Goal: Task Accomplishment & Management: Manage account settings

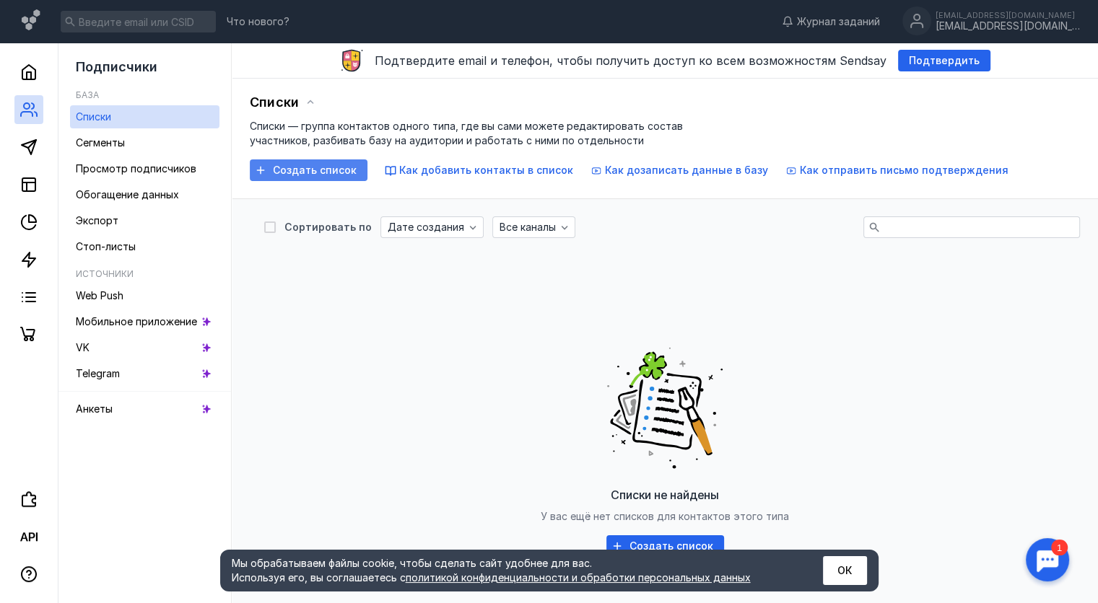
click at [312, 174] on span "Создать список" at bounding box center [315, 171] width 84 height 12
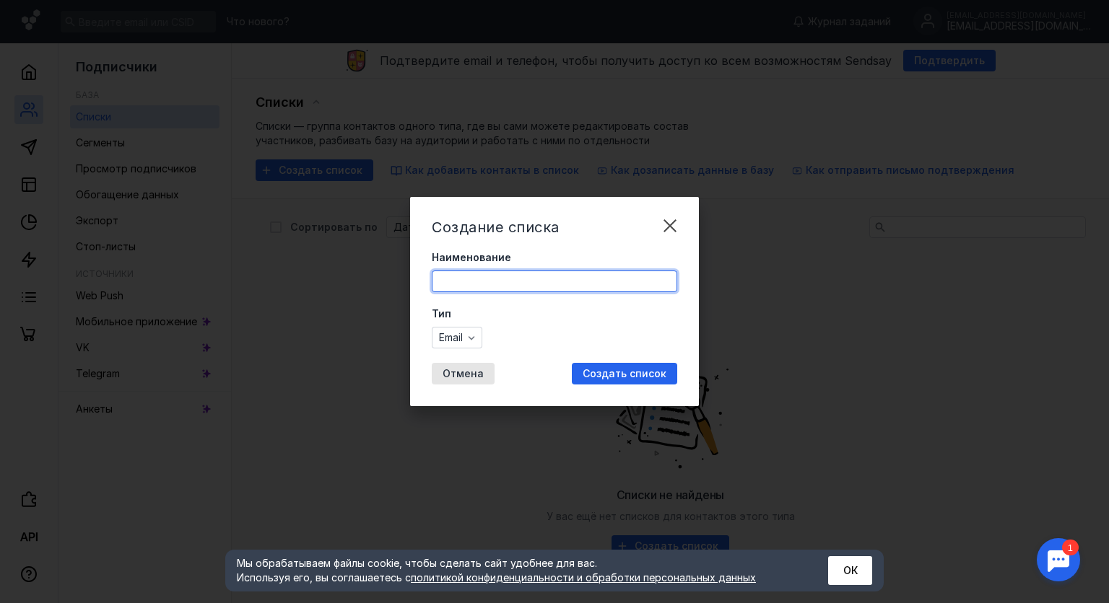
click at [517, 284] on input "Наименование" at bounding box center [554, 281] width 244 height 20
type input "Vergil"
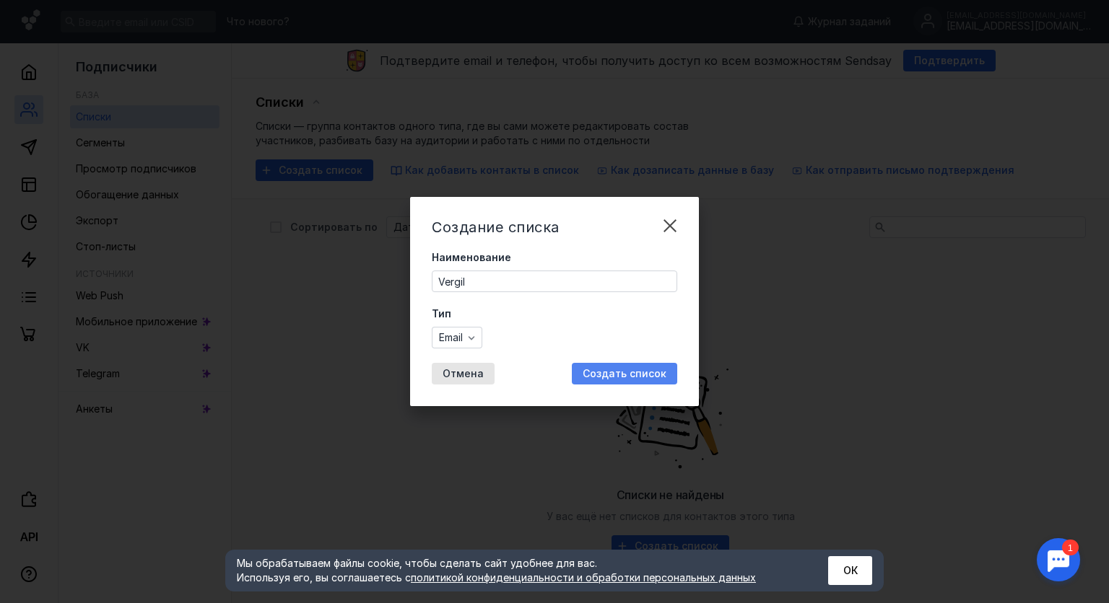
click at [605, 373] on span "Создать список" at bounding box center [624, 374] width 84 height 12
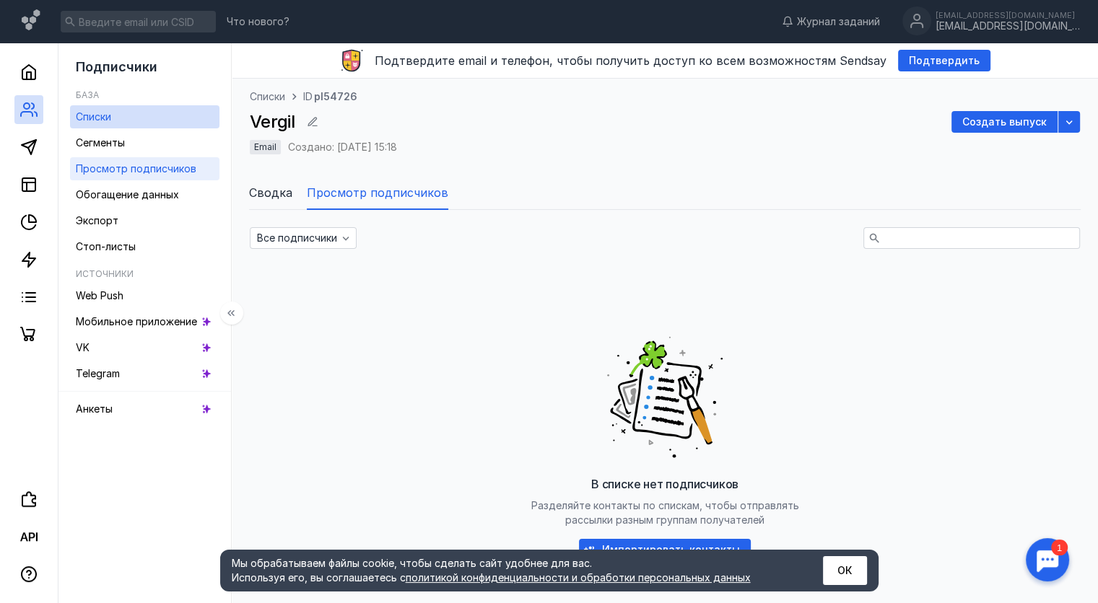
click at [167, 168] on span "Просмотр подписчиков" at bounding box center [136, 168] width 121 height 12
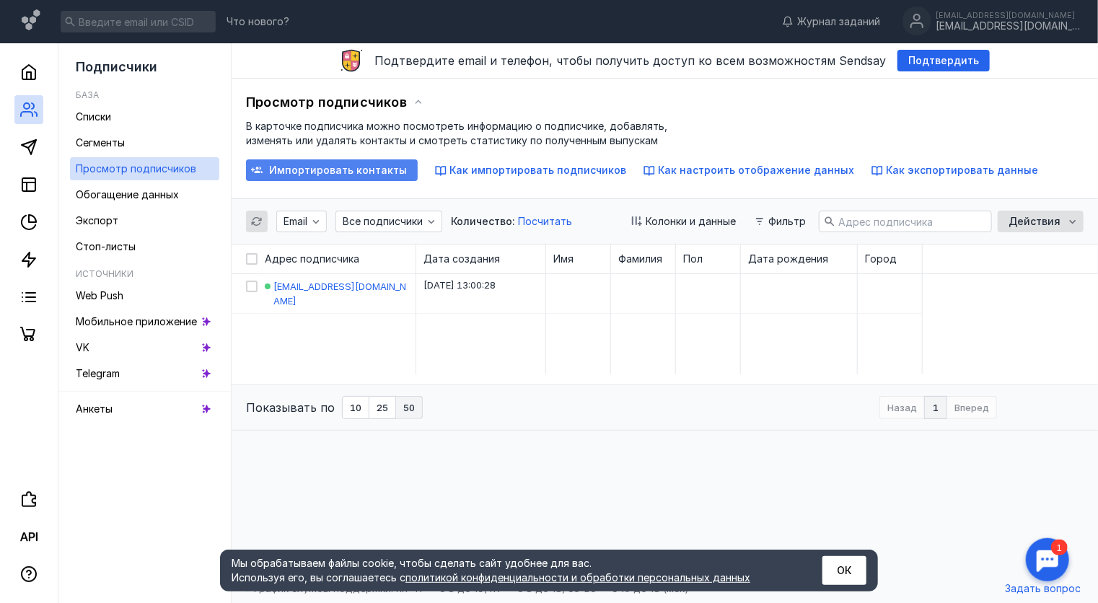
click at [352, 171] on span "Импортировать контакты" at bounding box center [338, 171] width 138 height 12
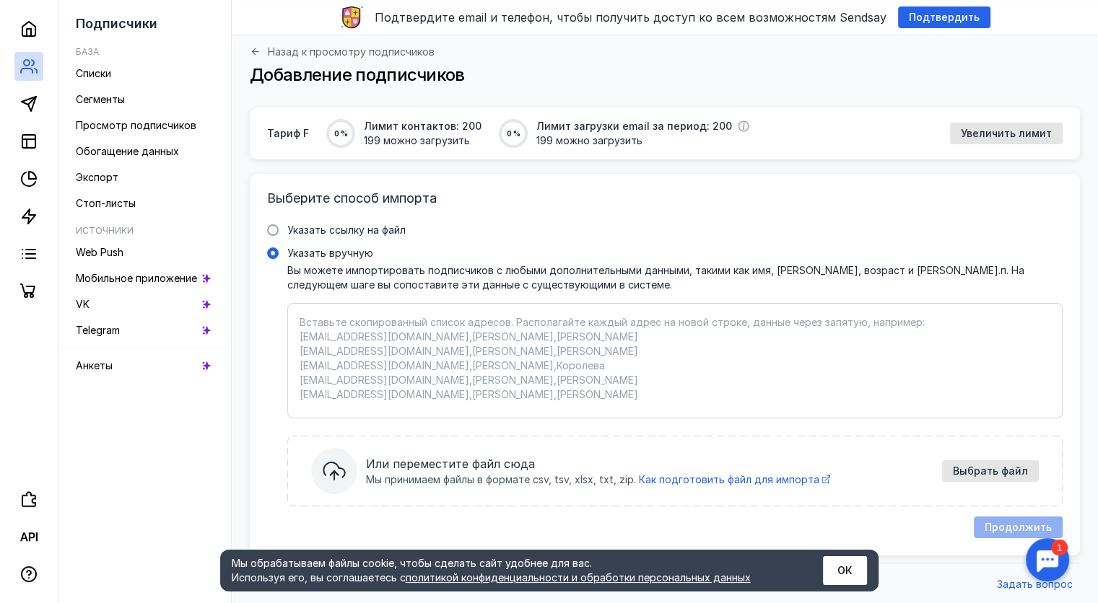
scroll to position [46, 0]
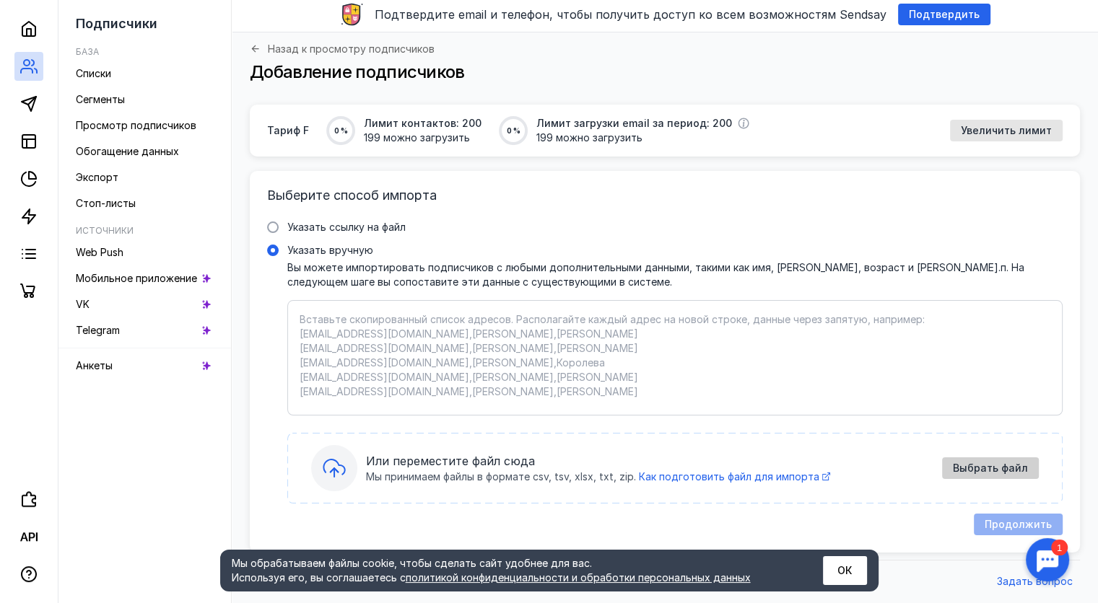
click at [982, 467] on span "Выбрать файл" at bounding box center [990, 469] width 75 height 12
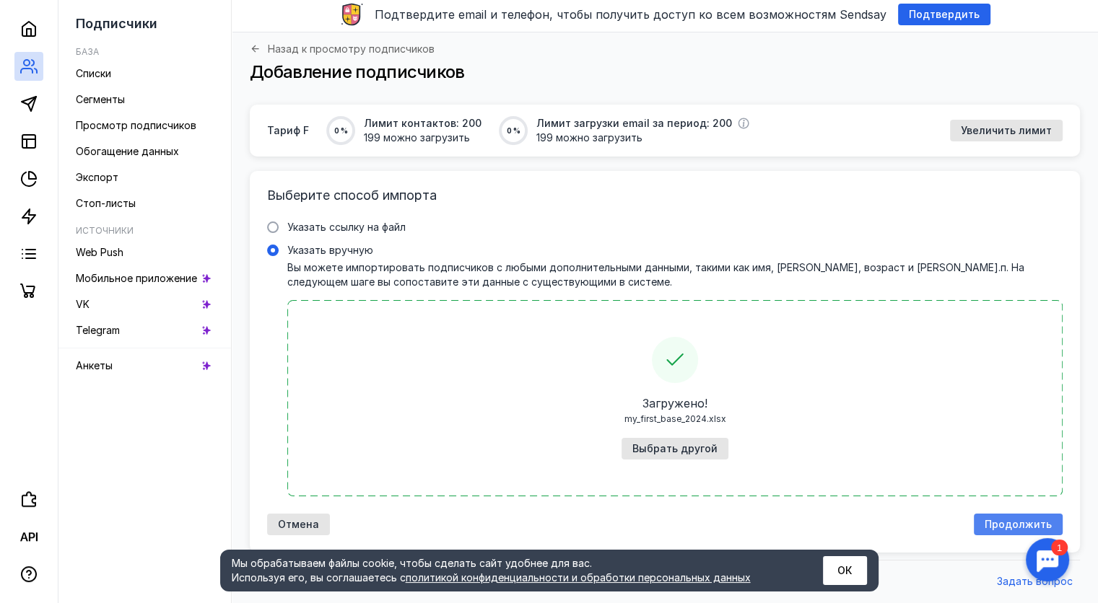
click at [989, 516] on div "Продолжить" at bounding box center [1018, 525] width 89 height 22
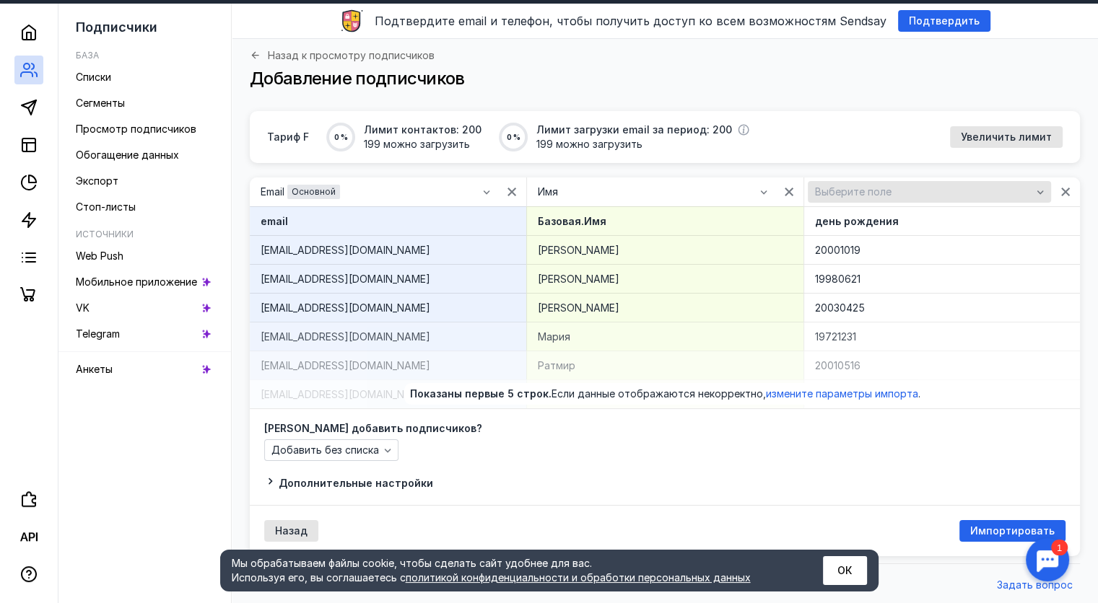
scroll to position [43, 0]
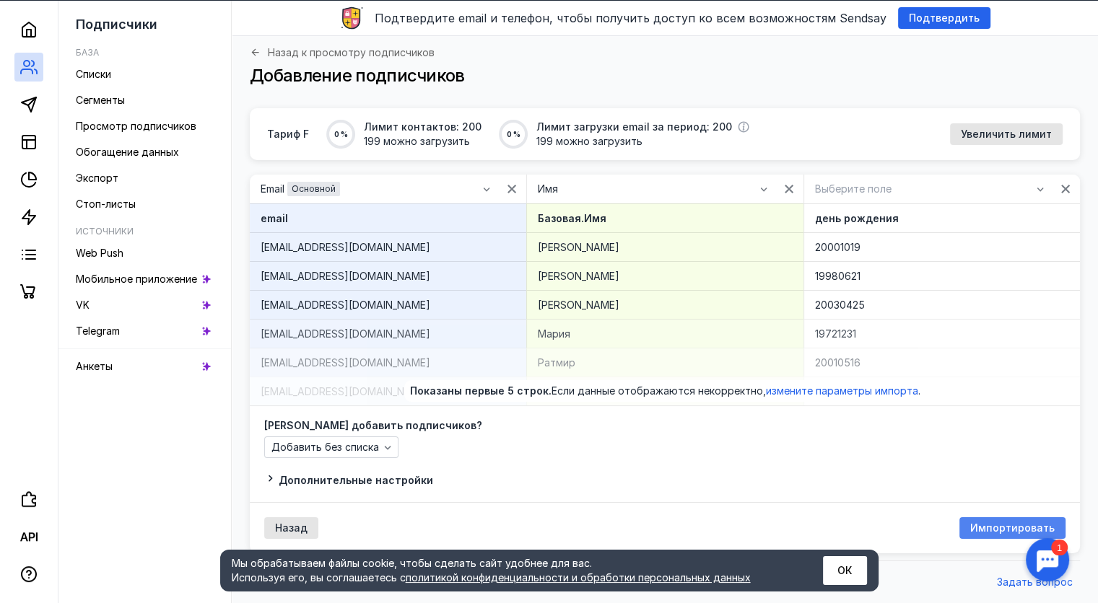
click at [1007, 529] on span "Импортировать" at bounding box center [1012, 529] width 84 height 12
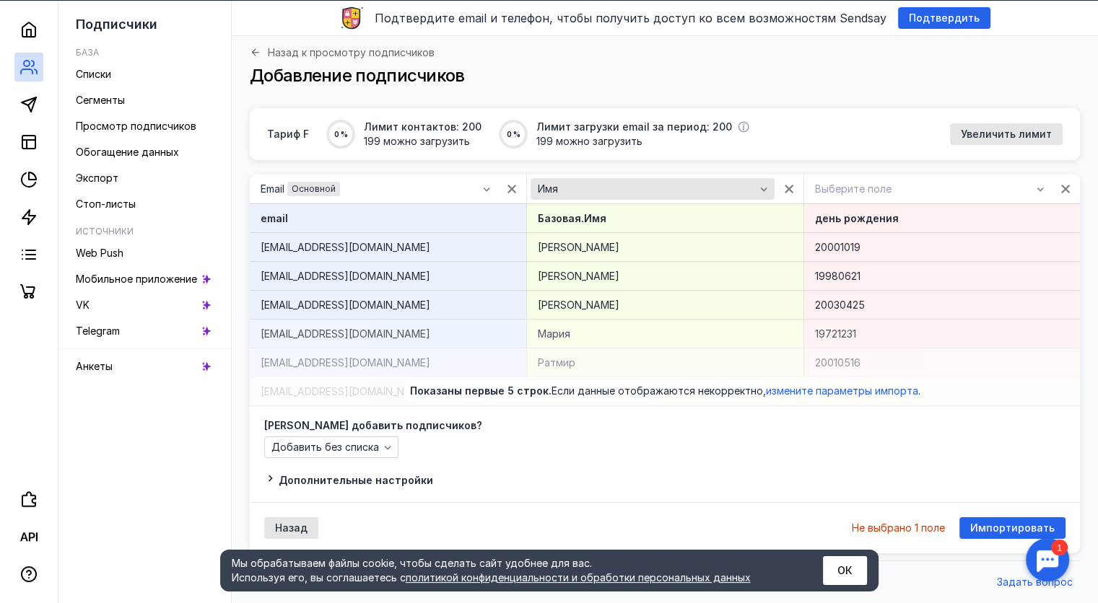
click at [708, 197] on div "Имя" at bounding box center [651, 189] width 243 height 22
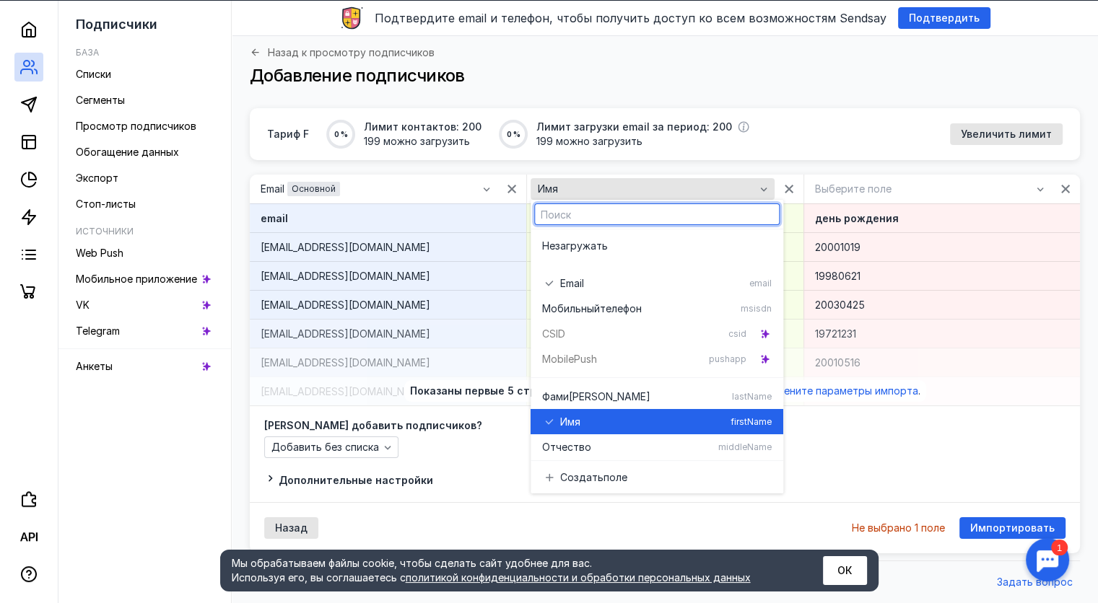
scroll to position [76, 0]
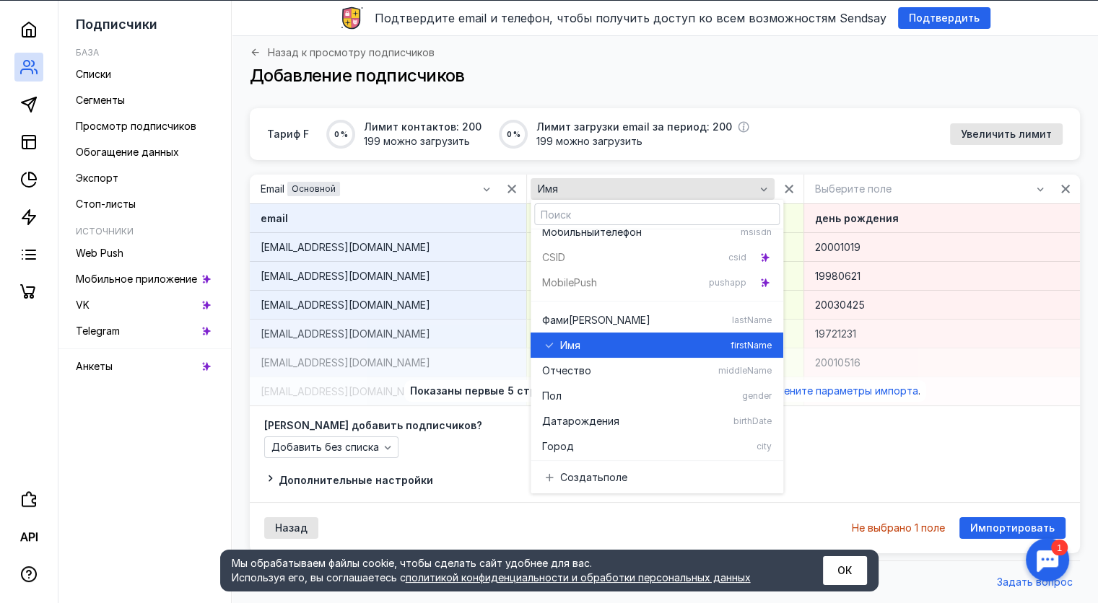
click at [708, 197] on div "Имя" at bounding box center [651, 189] width 243 height 22
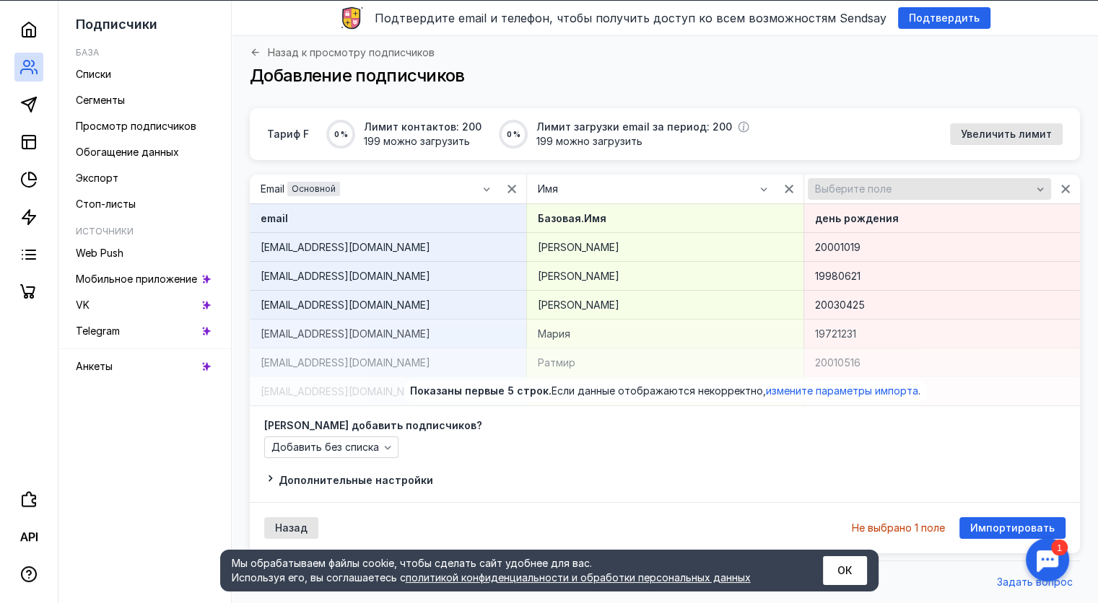
click at [903, 188] on div "Выберите поле" at bounding box center [923, 189] width 224 height 12
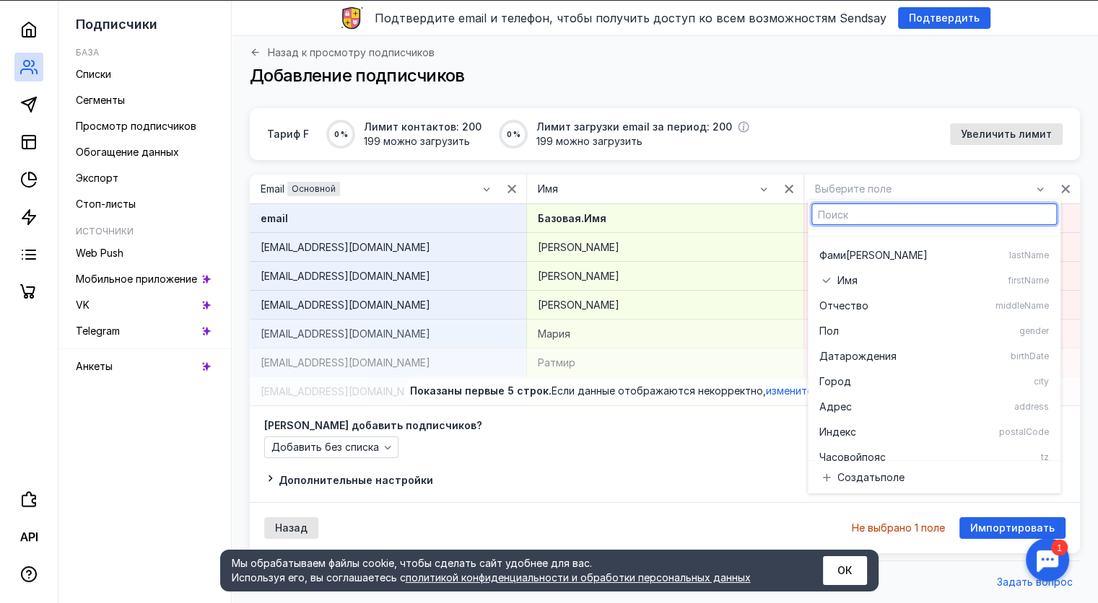
scroll to position [144, 0]
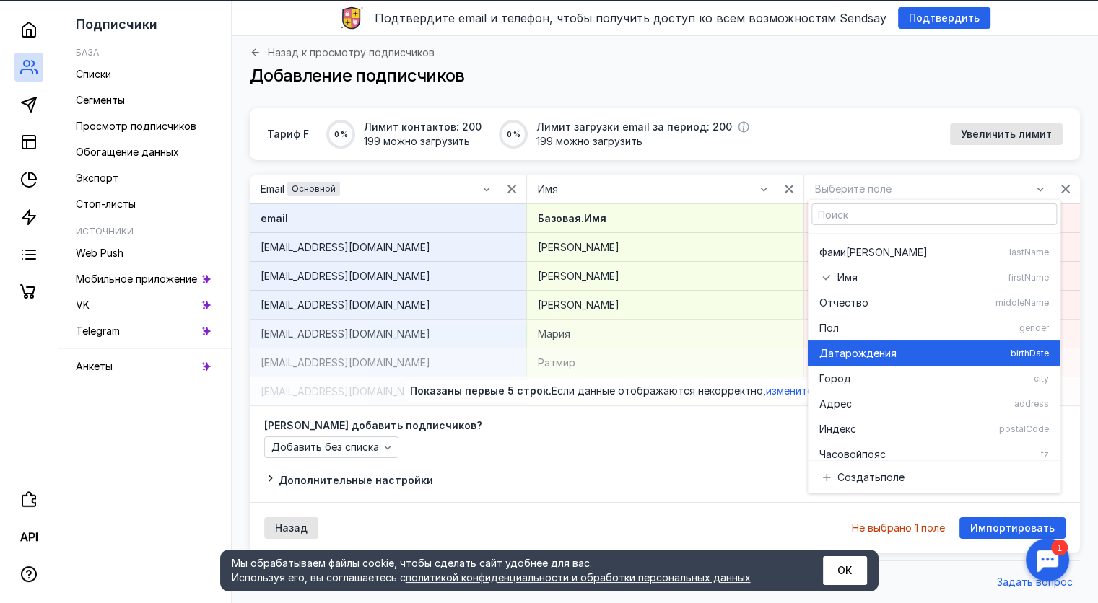
click at [901, 352] on div "Дата рождения" at bounding box center [911, 353] width 185 height 14
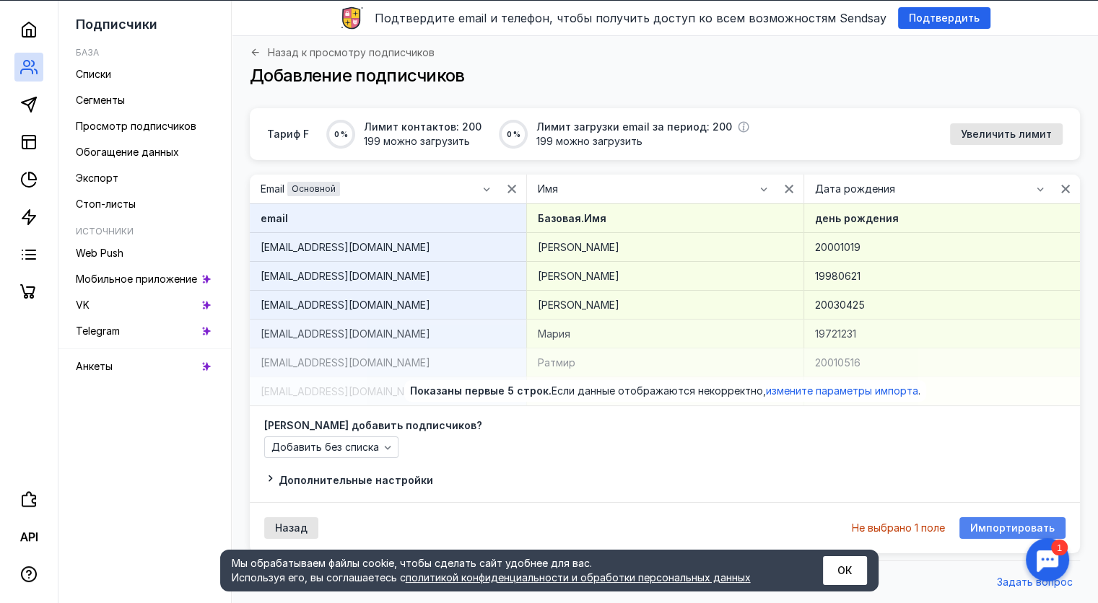
click at [1002, 529] on span "Импортировать" at bounding box center [1012, 529] width 84 height 12
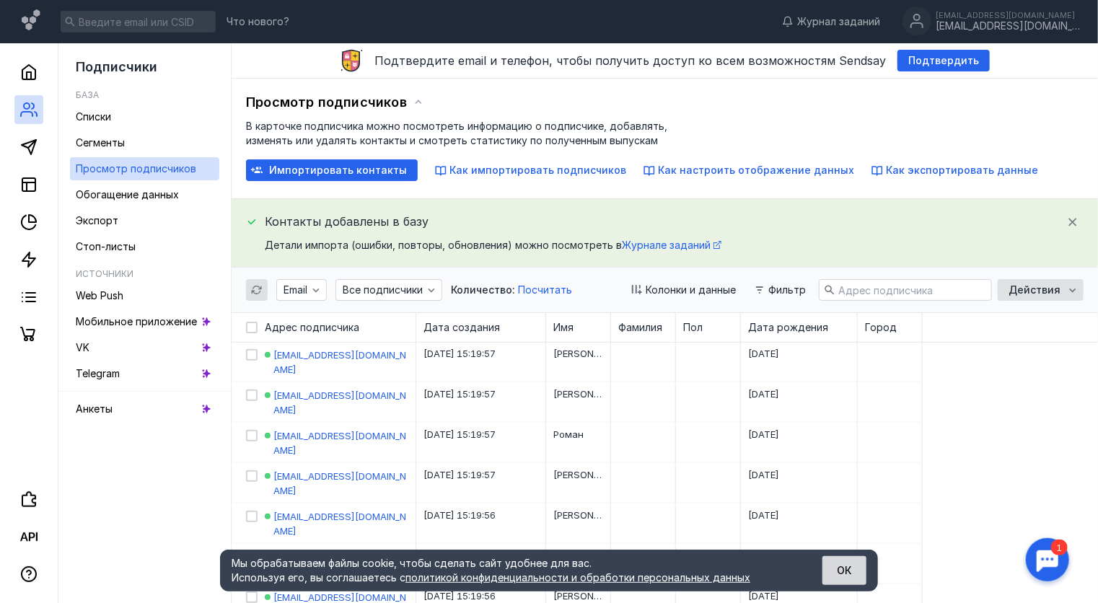
click at [847, 567] on button "ОК" at bounding box center [845, 570] width 44 height 29
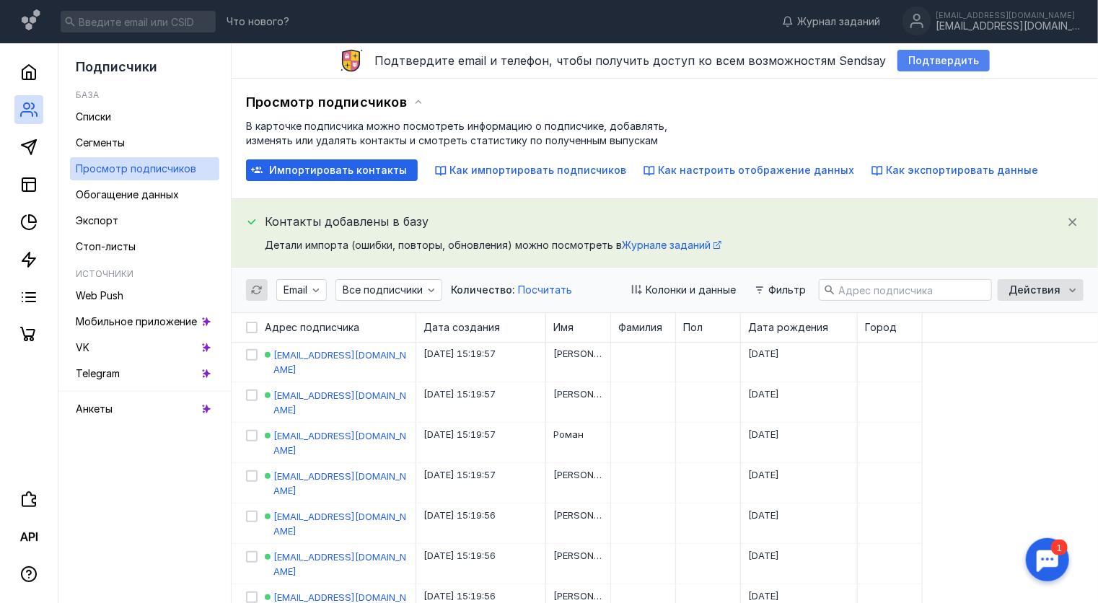
click at [927, 64] on span "Подтвердить" at bounding box center [944, 61] width 71 height 12
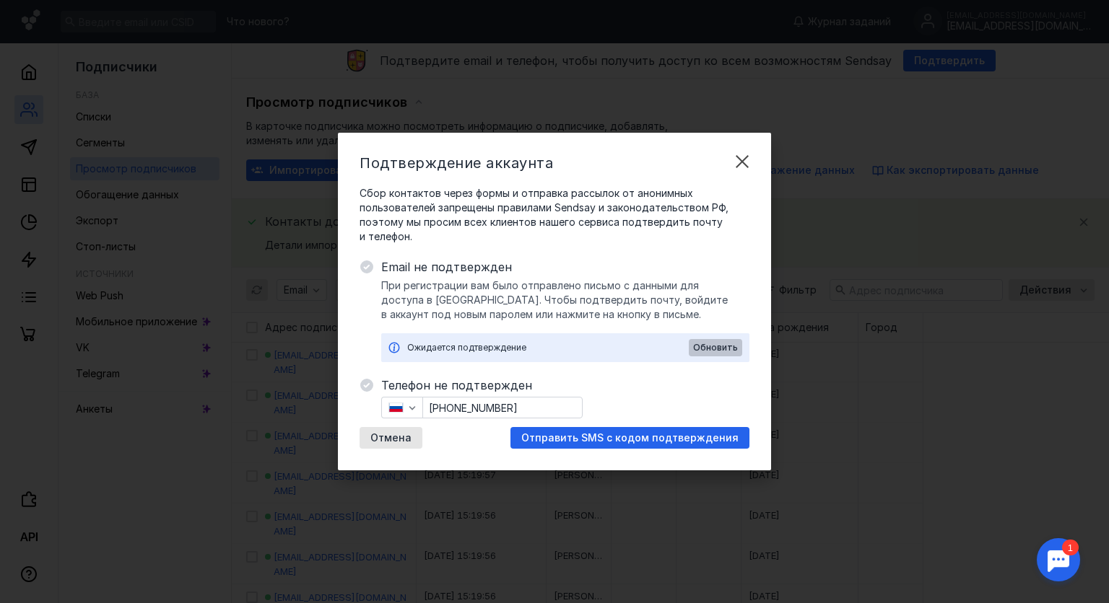
click at [717, 347] on span "Обновить" at bounding box center [715, 348] width 45 height 10
